Goal: Information Seeking & Learning: Learn about a topic

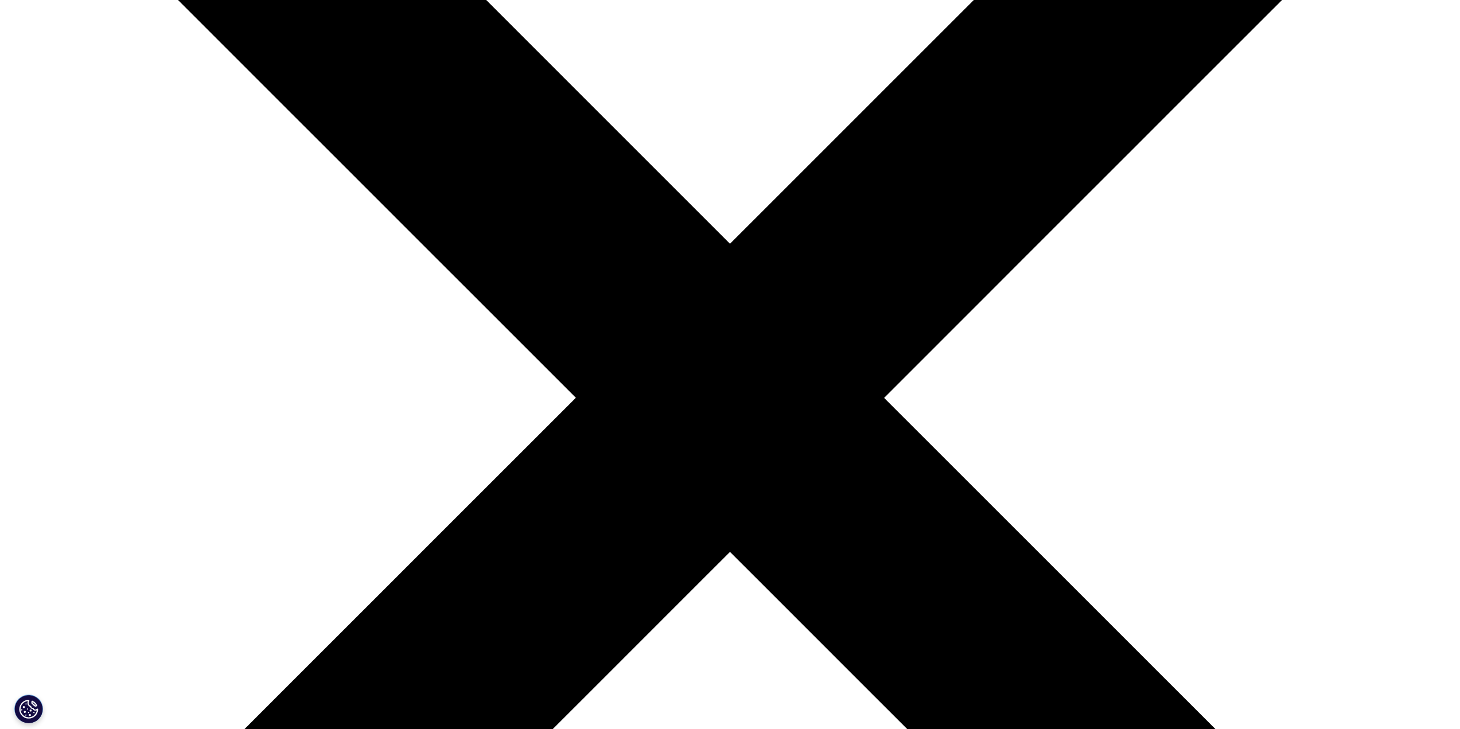
scroll to position [363, 677]
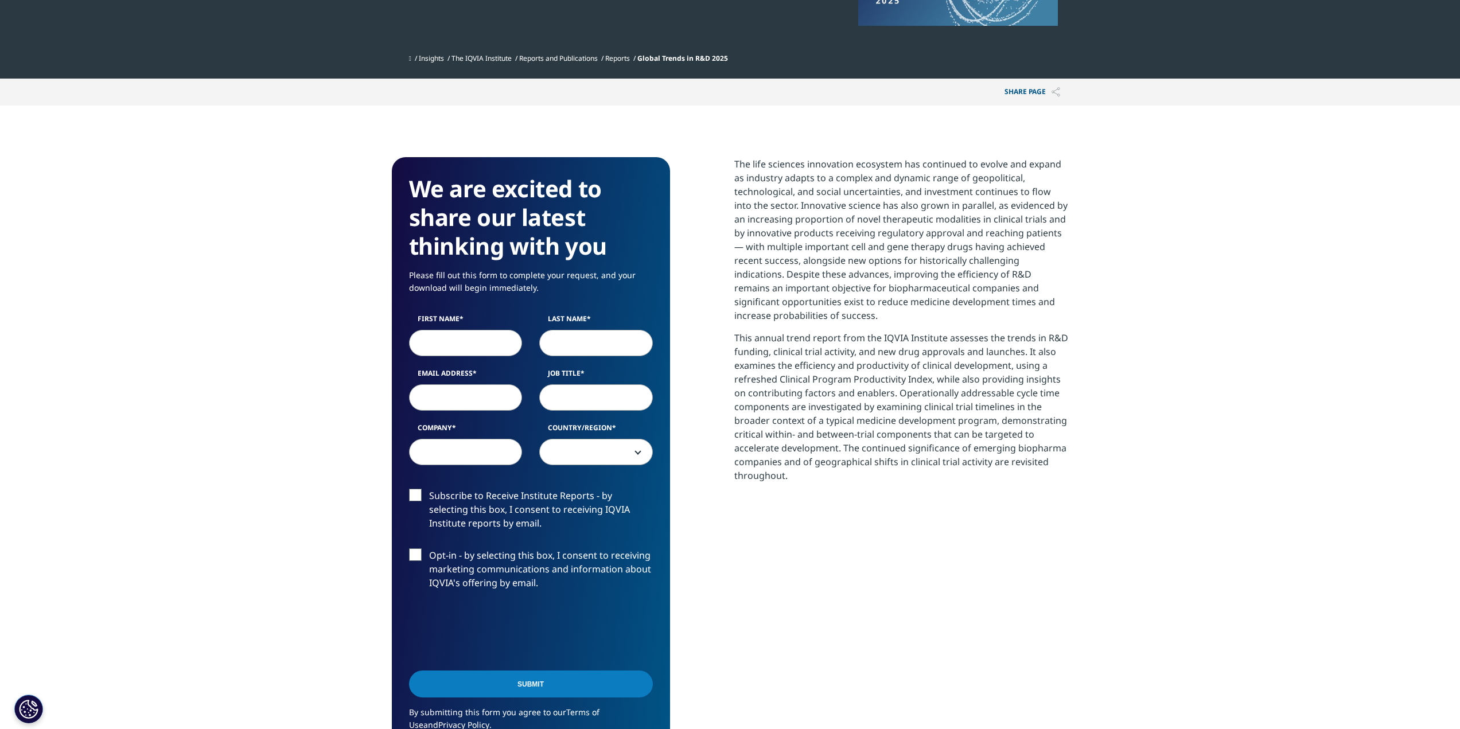
click at [910, 266] on p "The life sciences innovation ecosystem has continued to evolve and expand as in…" at bounding box center [901, 244] width 334 height 174
drag, startPoint x: 726, startPoint y: 161, endPoint x: 862, endPoint y: 460, distance: 328.3
click at [855, 484] on div "We are excited to share our latest thinking with you Please fill out this form …" at bounding box center [730, 474] width 677 height 634
click at [854, 470] on p "This annual trend report from the IQVIA Institute assesses the trends in R&D fu…" at bounding box center [901, 411] width 334 height 160
click at [856, 474] on p "This annual trend report from the IQVIA Institute assesses the trends in R&D fu…" at bounding box center [901, 411] width 334 height 160
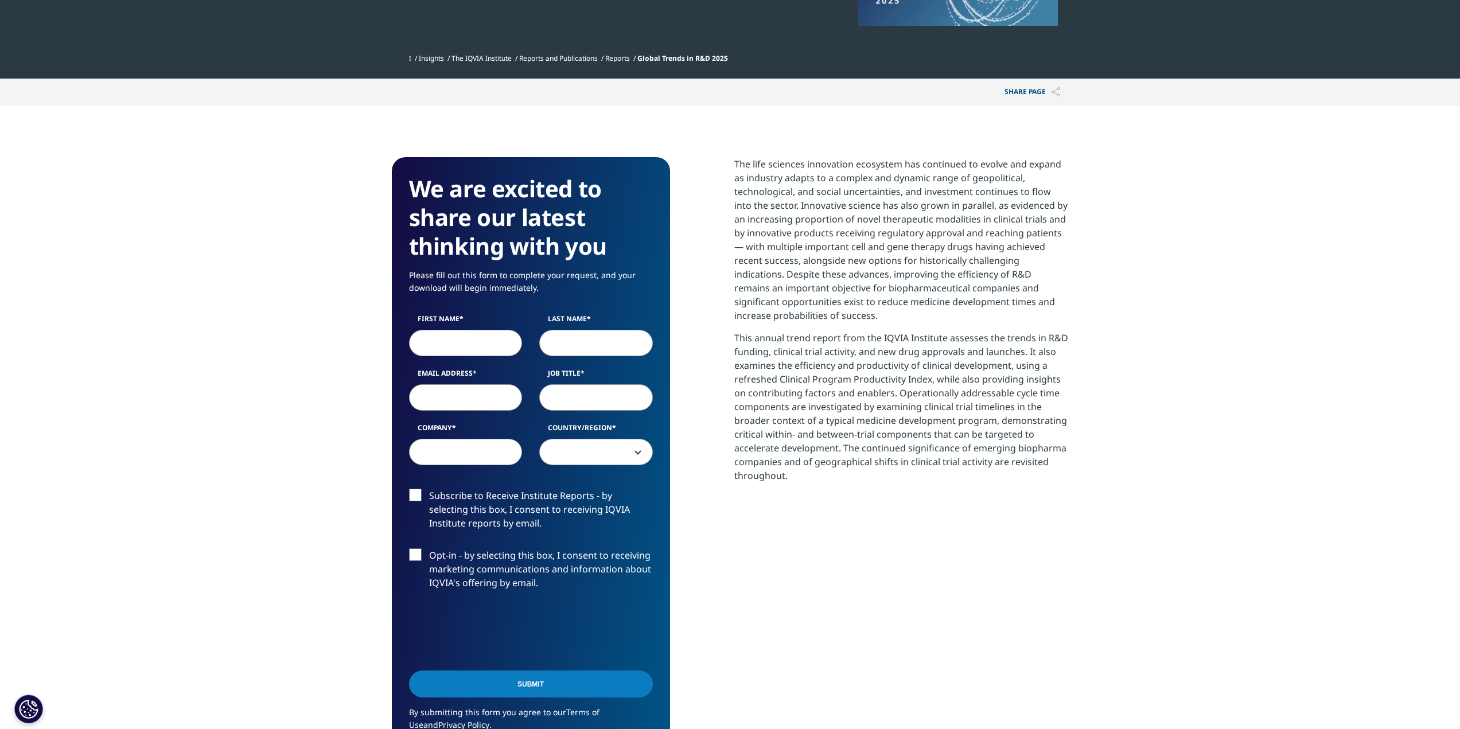
click at [741, 217] on p "The life sciences innovation ecosystem has continued to evolve and expand as in…" at bounding box center [901, 244] width 334 height 174
